Goal: Task Accomplishment & Management: Complete application form

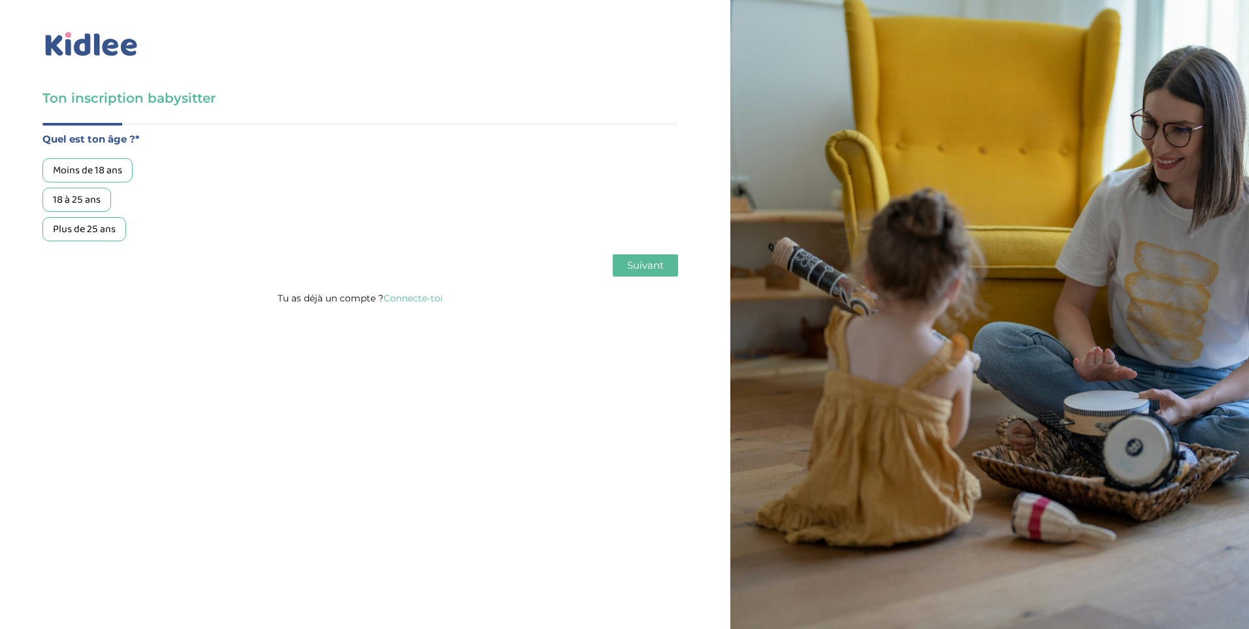
click at [91, 205] on div "18 à 25 ans" at bounding box center [76, 200] width 69 height 24
click at [636, 268] on span "Suivant" at bounding box center [645, 265] width 37 height 12
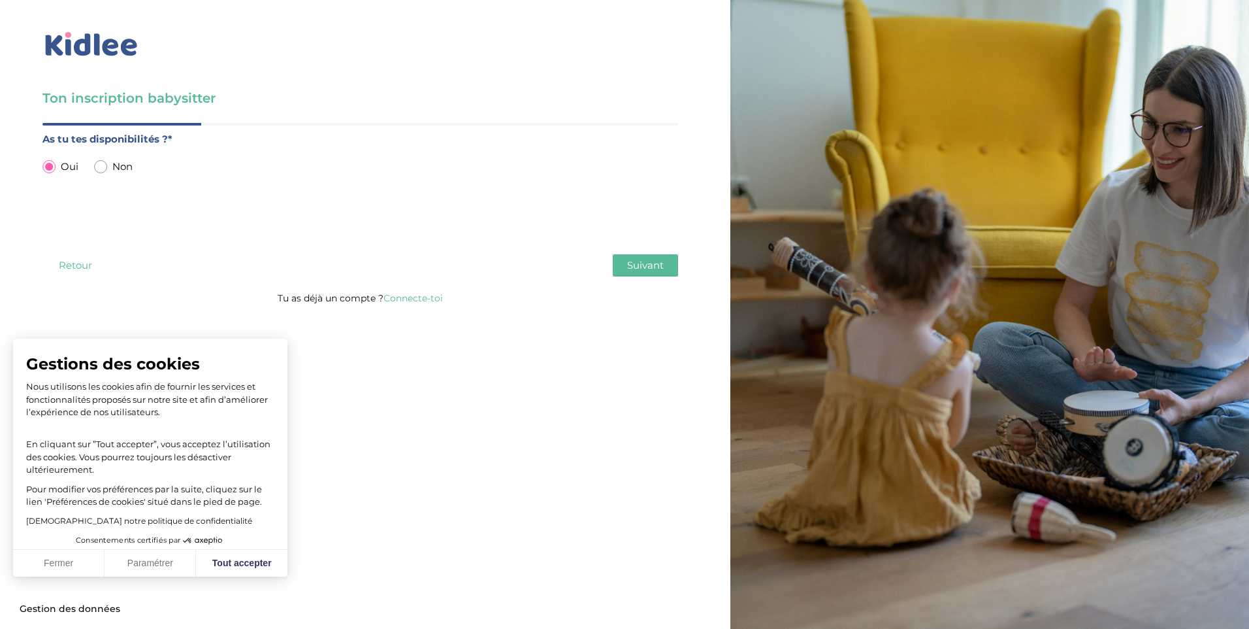
click at [664, 274] on button "Suivant" at bounding box center [645, 265] width 65 height 22
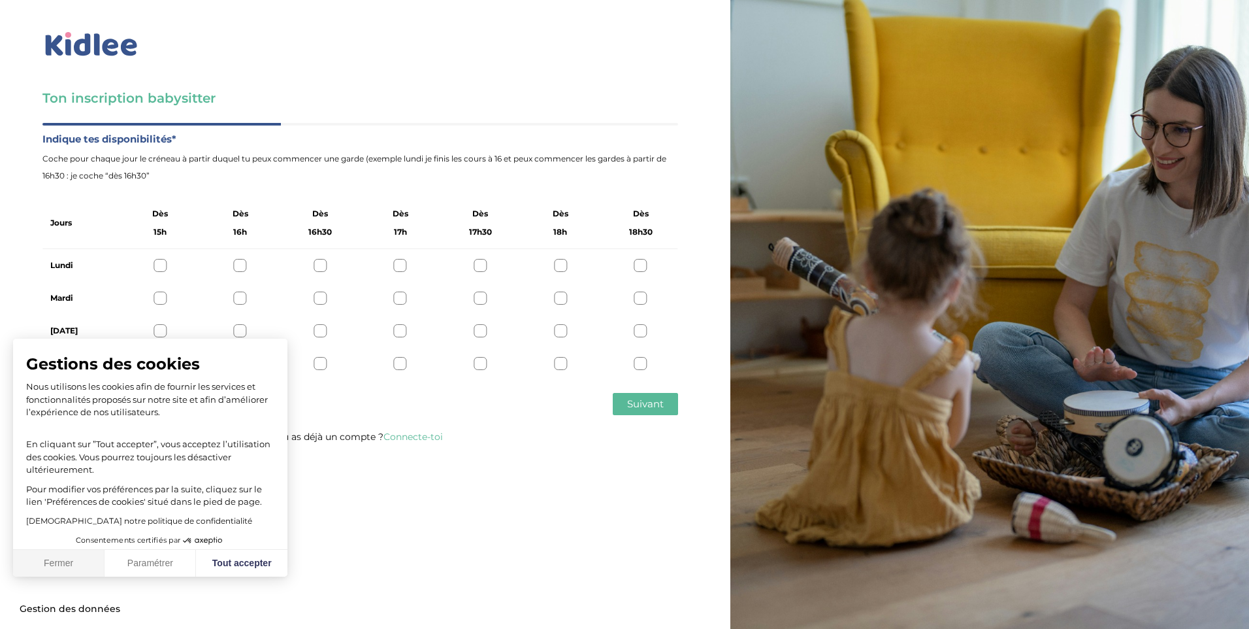
click at [55, 565] on button "Fermer" at bounding box center [58, 562] width 91 height 27
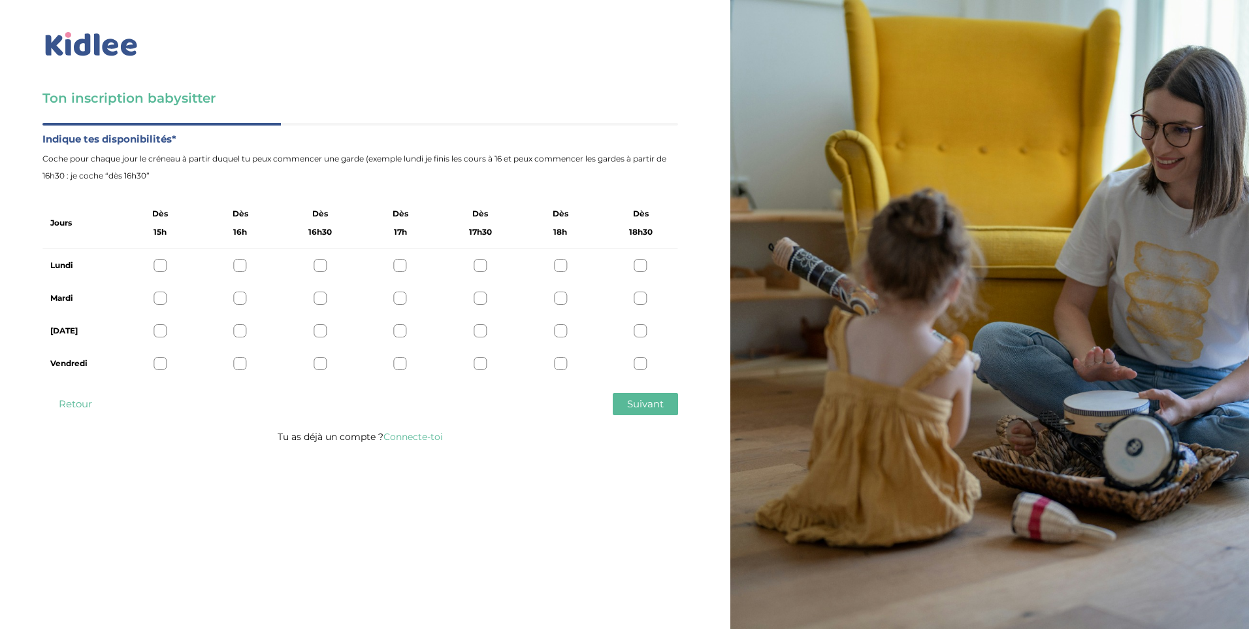
click at [644, 260] on div at bounding box center [640, 265] width 13 height 13
click at [158, 300] on div at bounding box center [160, 297] width 13 height 13
click at [238, 328] on div at bounding box center [240, 330] width 13 height 13
click at [239, 368] on div at bounding box center [240, 363] width 13 height 13
click at [656, 408] on span "Suivant" at bounding box center [645, 403] width 37 height 12
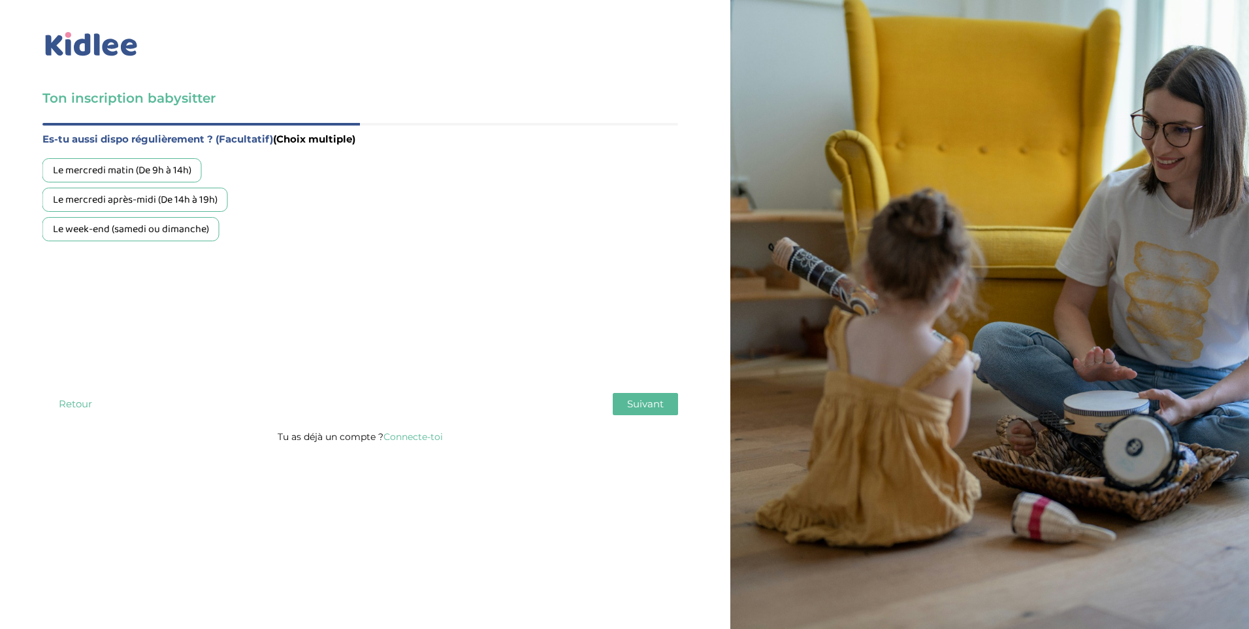
click at [165, 163] on div "Le mercredi matin (De 9h à 14h)" at bounding box center [121, 170] width 159 height 24
click at [195, 197] on div "Le mercredi après-midi (De 14h à 19h)" at bounding box center [135, 200] width 186 height 24
click at [183, 229] on div "Le week-end (samedi ou dimanche)" at bounding box center [130, 229] width 177 height 24
click at [631, 408] on span "Suivant" at bounding box center [645, 403] width 37 height 12
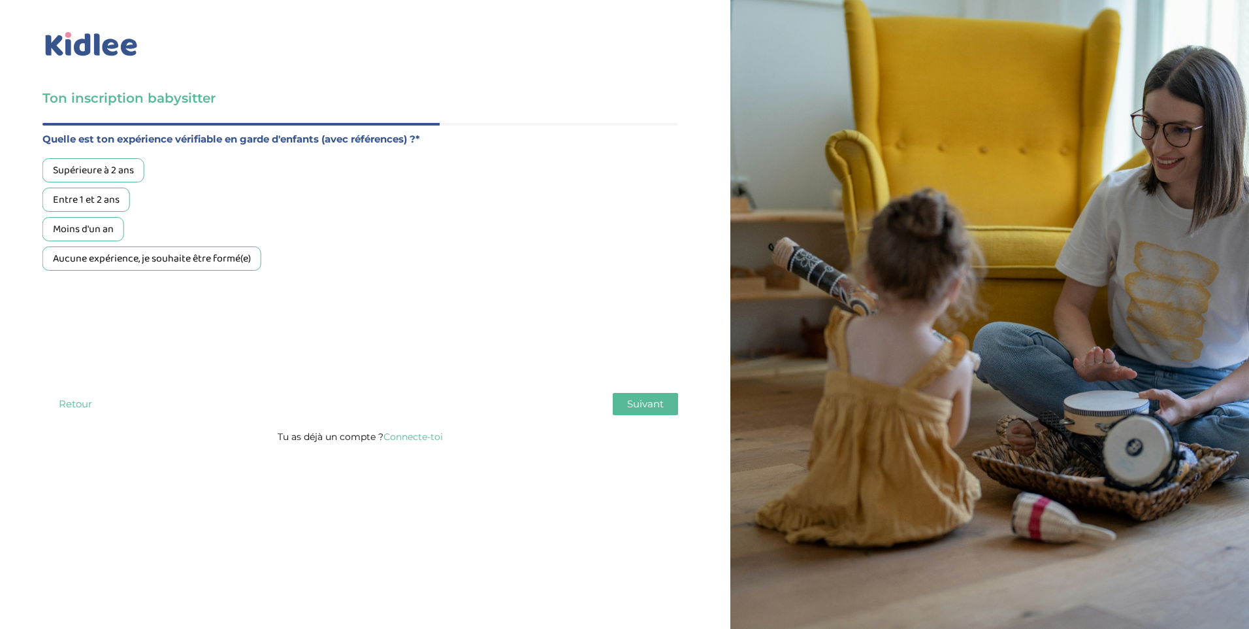
click at [423, 137] on label "Quelle est ton expérience vérifiable en garde d'enfants (avec références) ?*" at bounding box center [360, 139] width 636 height 17
click at [107, 237] on div "Moins d'un an" at bounding box center [83, 229] width 82 height 24
click at [669, 405] on button "Suivant" at bounding box center [645, 404] width 65 height 22
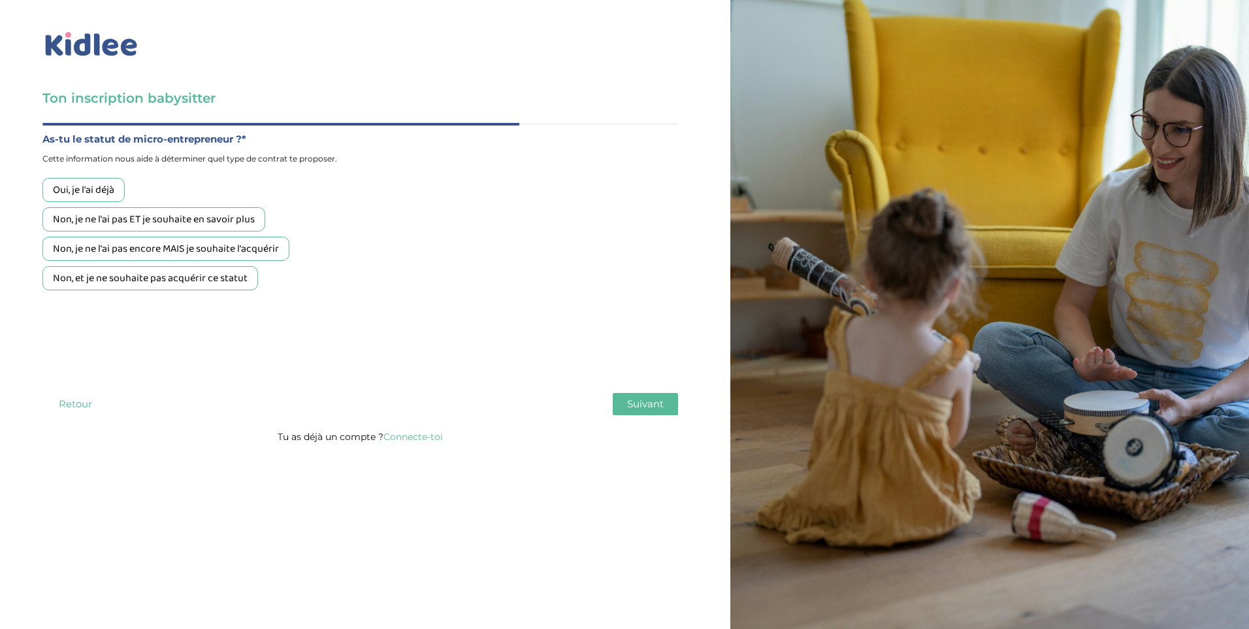
click at [232, 223] on div "Non, je ne l'ai pas ET je souhaite en savoir plus" at bounding box center [153, 219] width 223 height 24
click at [628, 410] on button "Suivant" at bounding box center [645, 404] width 65 height 22
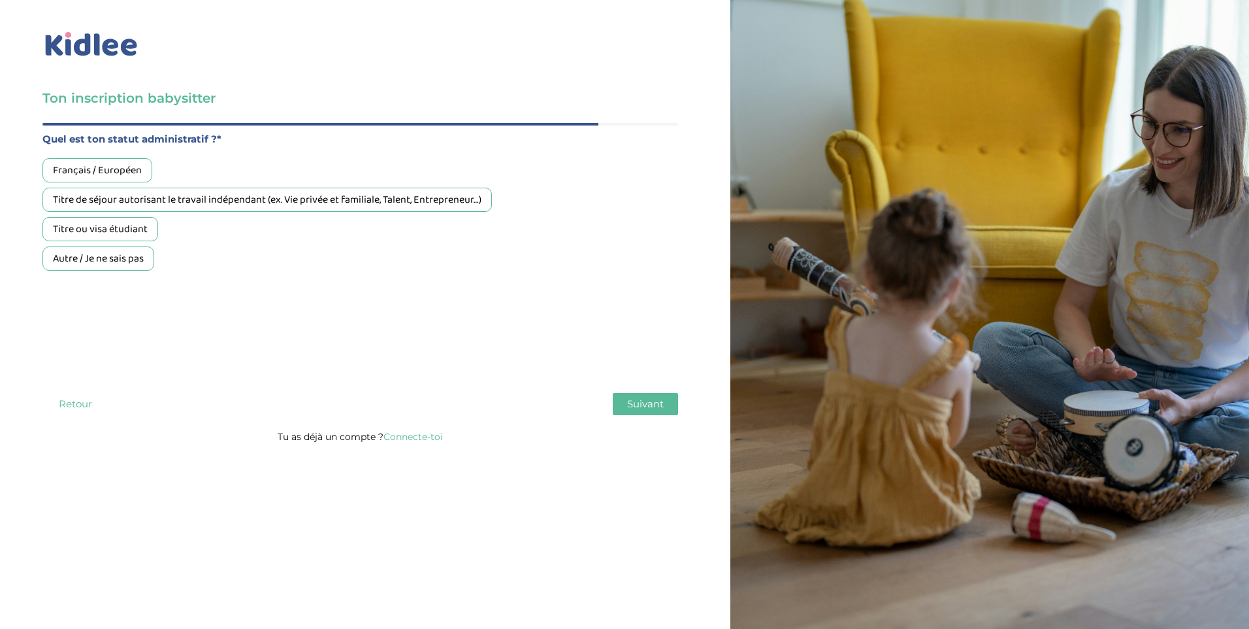
click at [114, 174] on div "Français / Européen" at bounding box center [97, 170] width 110 height 24
click at [631, 406] on span "Suivant" at bounding box center [645, 403] width 37 height 12
